Goal: Information Seeking & Learning: Learn about a topic

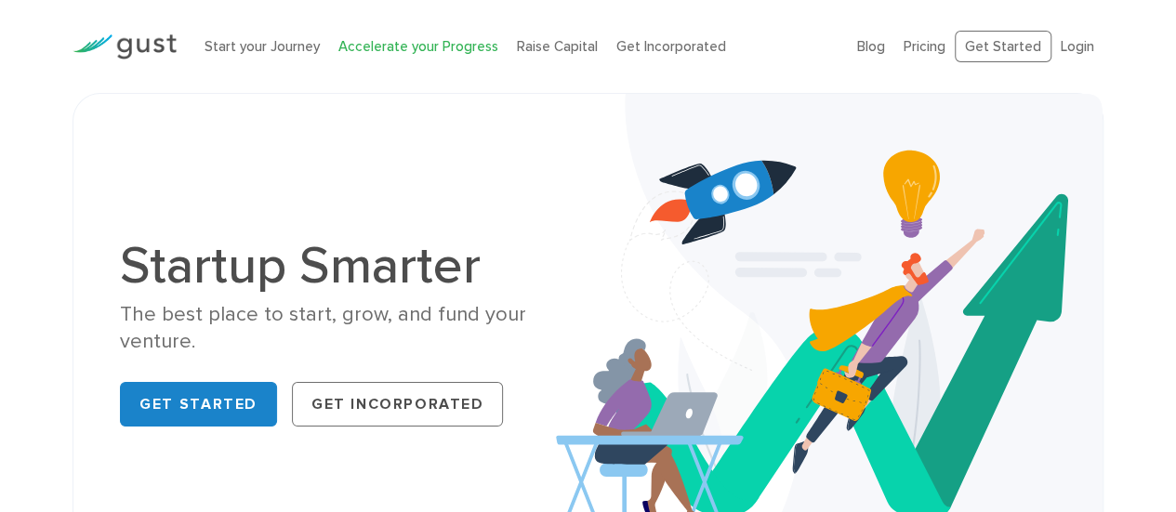
drag, startPoint x: 0, startPoint y: 0, endPoint x: 405, endPoint y: 49, distance: 407.5
click at [405, 49] on link "Accelerate your Progress" at bounding box center [418, 46] width 160 height 17
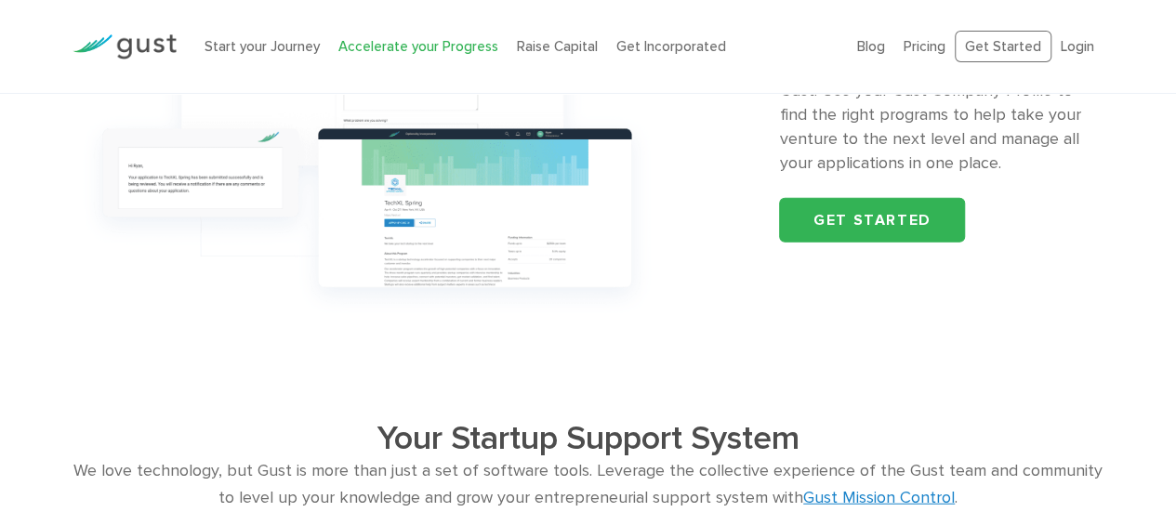
scroll to position [2031, 0]
click at [946, 42] on link "Pricing" at bounding box center [925, 46] width 42 height 17
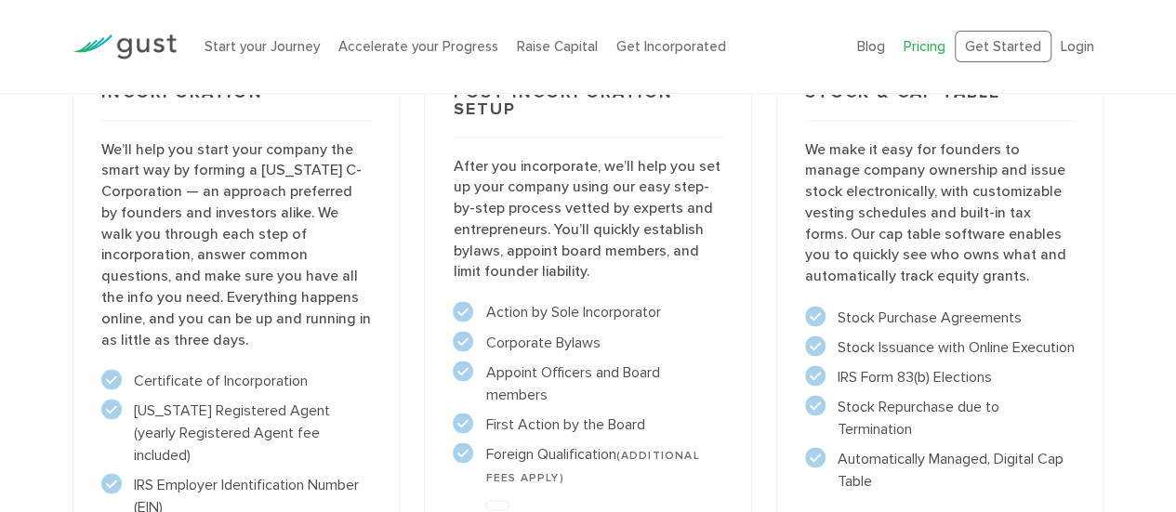
scroll to position [1445, 0]
